Goal: Transaction & Acquisition: Purchase product/service

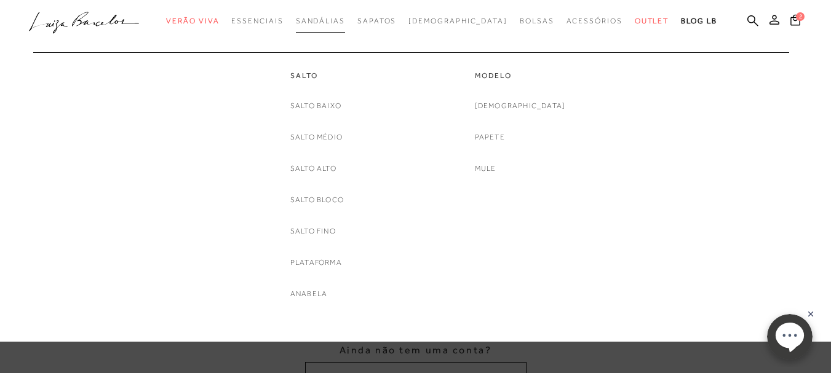
click at [325, 17] on span "Sandálias" at bounding box center [320, 21] width 49 height 9
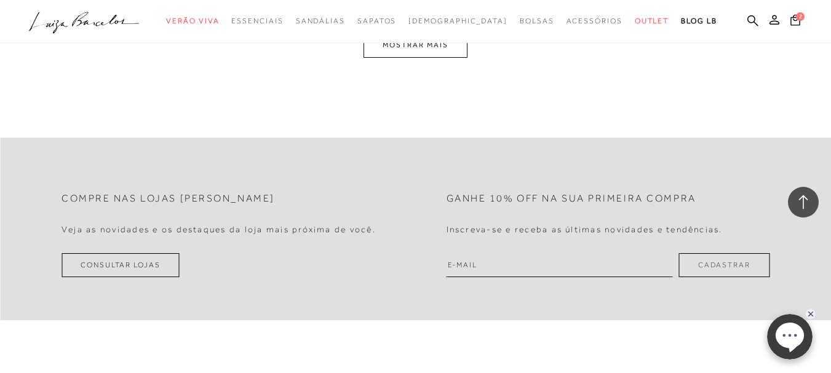
scroll to position [2584, 0]
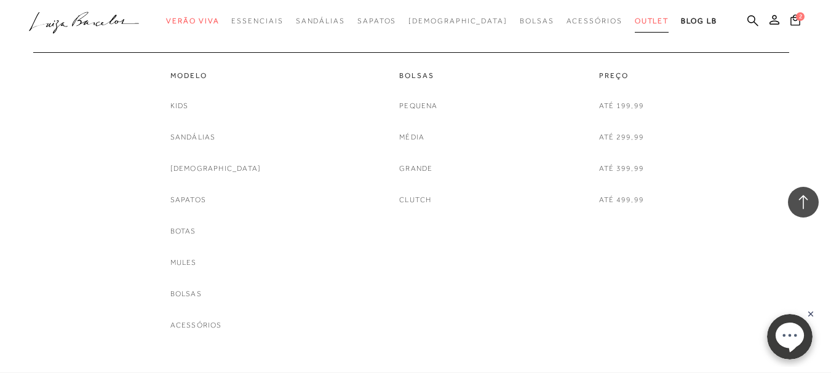
click at [635, 18] on span "Outlet" at bounding box center [652, 21] width 34 height 9
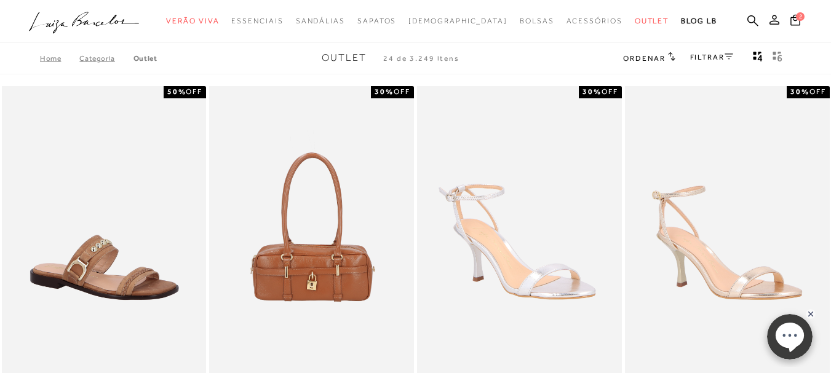
click at [96, 57] on link "Categoria" at bounding box center [106, 58] width 54 height 9
click at [726, 58] on icon at bounding box center [729, 57] width 9 height 6
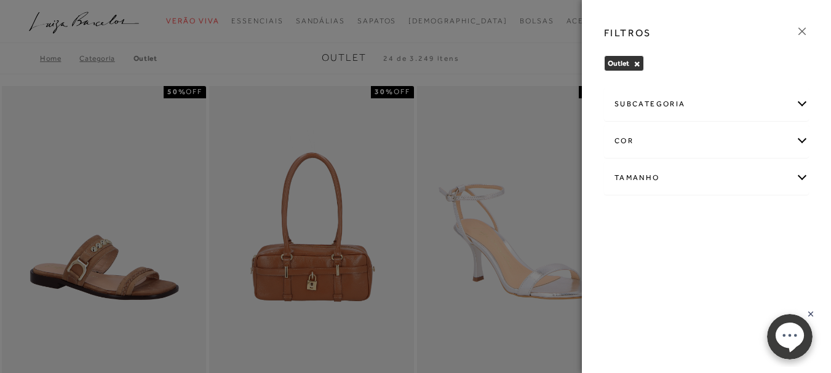
click at [635, 180] on div "Tamanho" at bounding box center [707, 178] width 204 height 33
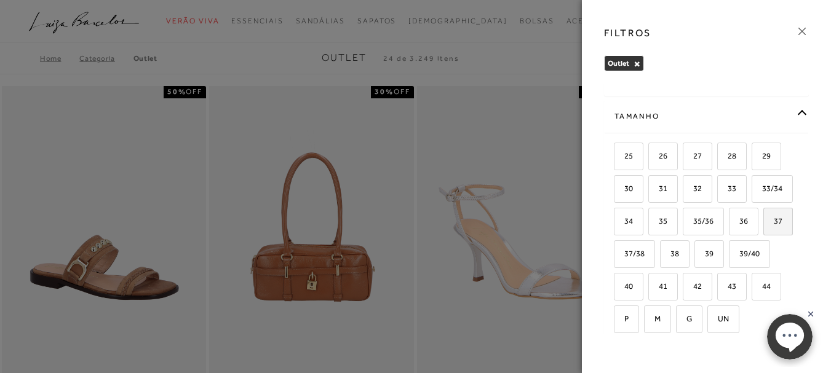
click at [765, 226] on span "37" at bounding box center [774, 221] width 18 height 9
click at [762, 229] on input "37" at bounding box center [768, 223] width 12 height 12
checkbox input "true"
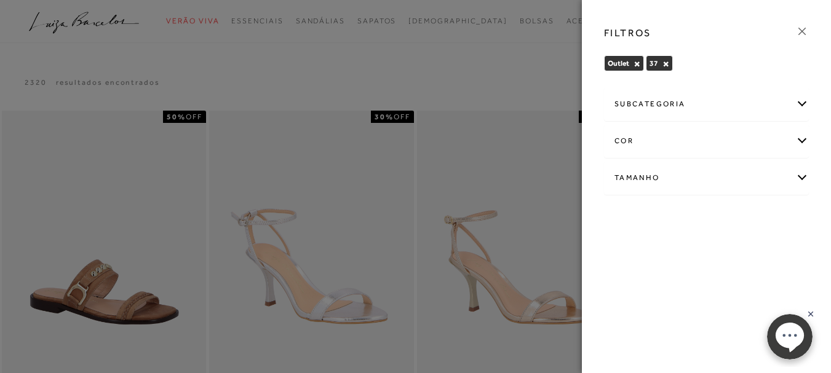
click at [518, 71] on div at bounding box center [415, 186] width 831 height 373
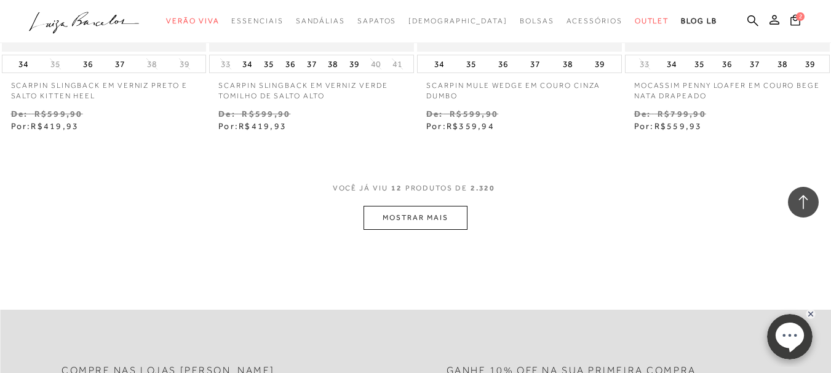
scroll to position [1292, 0]
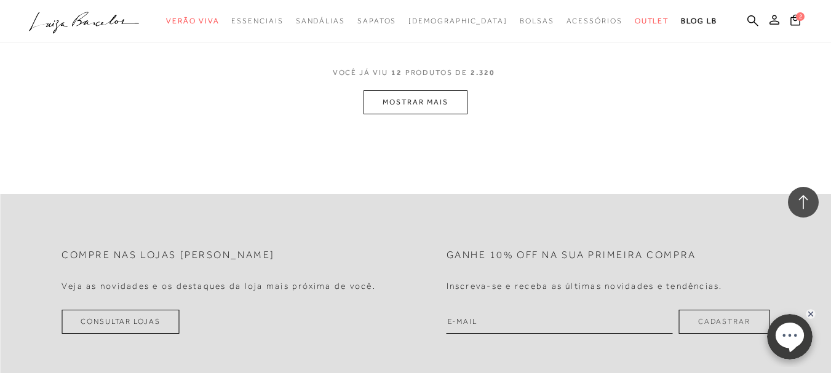
click at [432, 91] on button "MOSTRAR MAIS" at bounding box center [415, 102] width 103 height 24
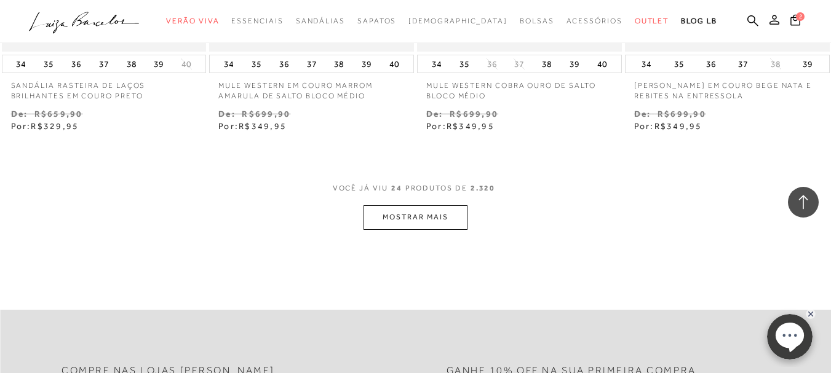
scroll to position [2399, 0]
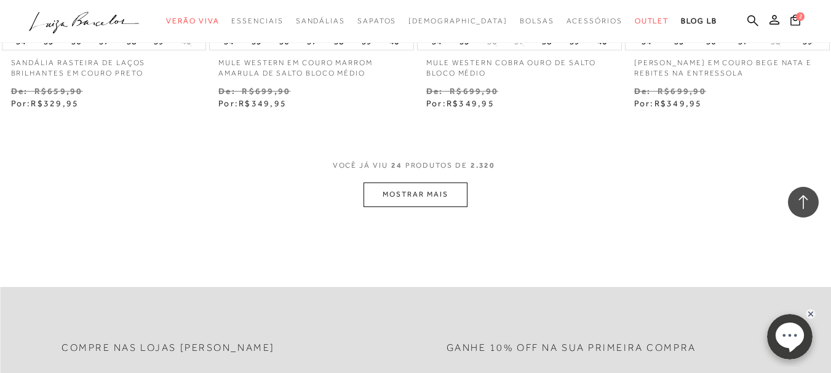
click at [455, 183] on button "MOSTRAR MAIS" at bounding box center [415, 195] width 103 height 24
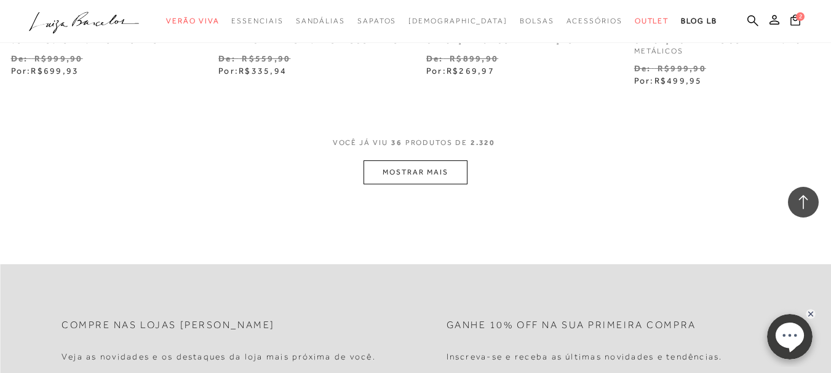
scroll to position [3630, 0]
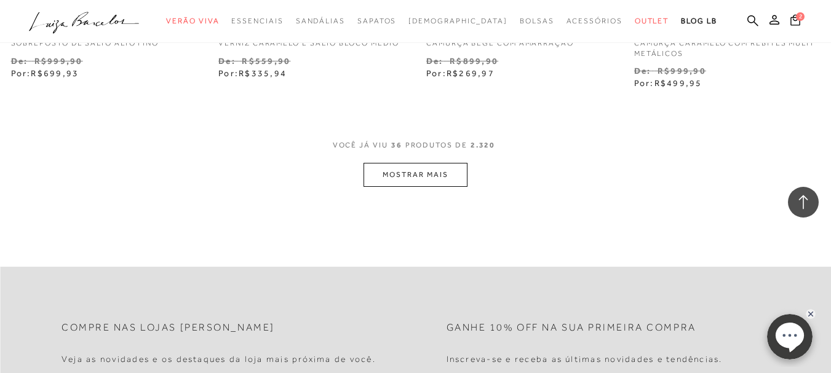
click at [414, 163] on button "MOSTRAR MAIS" at bounding box center [415, 175] width 103 height 24
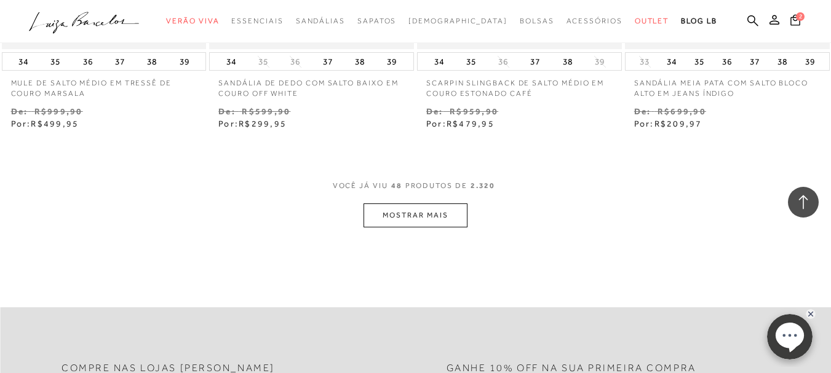
scroll to position [4799, 0]
click at [414, 207] on button "MOSTRAR MAIS" at bounding box center [415, 217] width 103 height 24
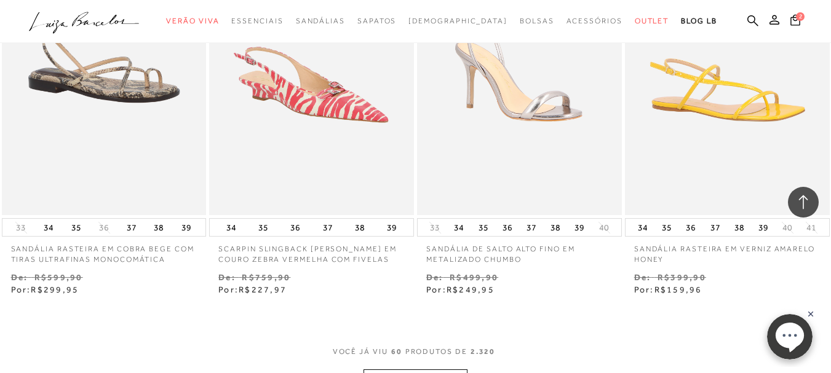
scroll to position [6090, 0]
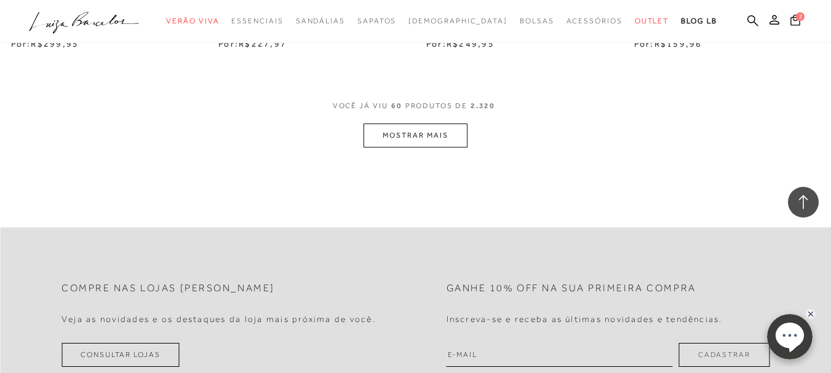
click at [437, 130] on button "MOSTRAR MAIS" at bounding box center [415, 136] width 103 height 24
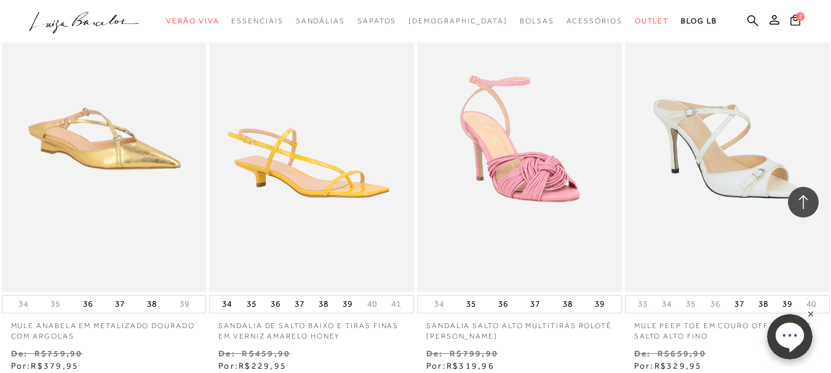
scroll to position [7075, 0]
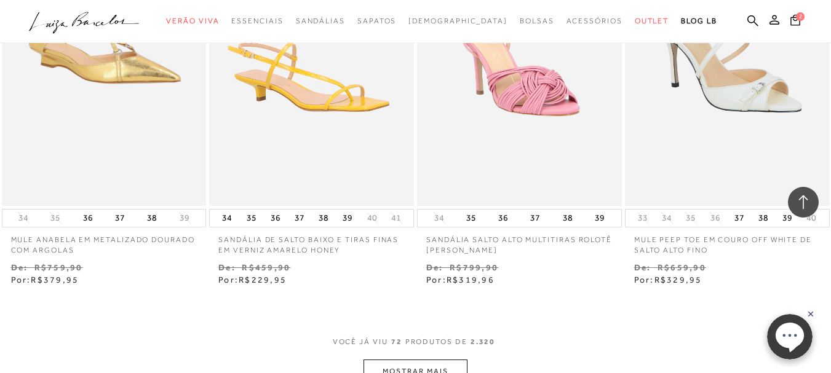
click at [417, 360] on button "MOSTRAR MAIS" at bounding box center [415, 372] width 103 height 24
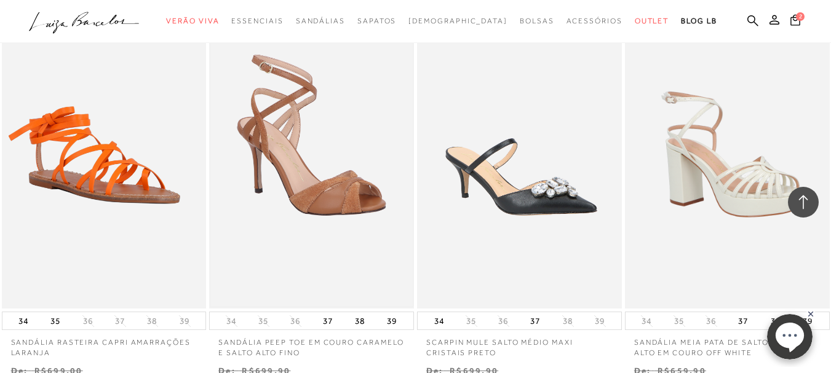
scroll to position [8428, 0]
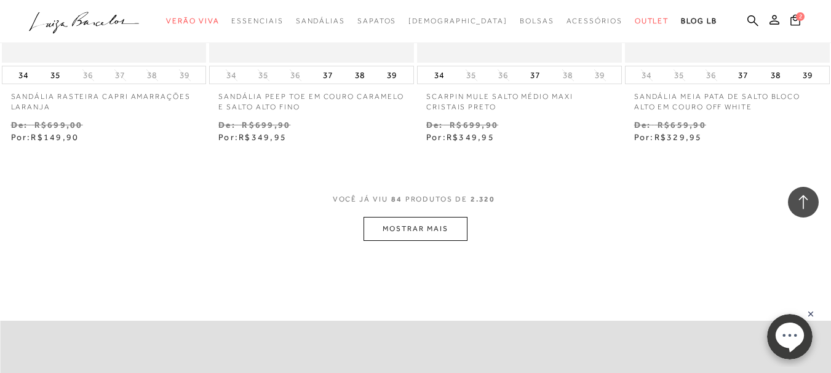
click at [441, 217] on button "MOSTRAR MAIS" at bounding box center [415, 229] width 103 height 24
